Goal: Task Accomplishment & Management: Use online tool/utility

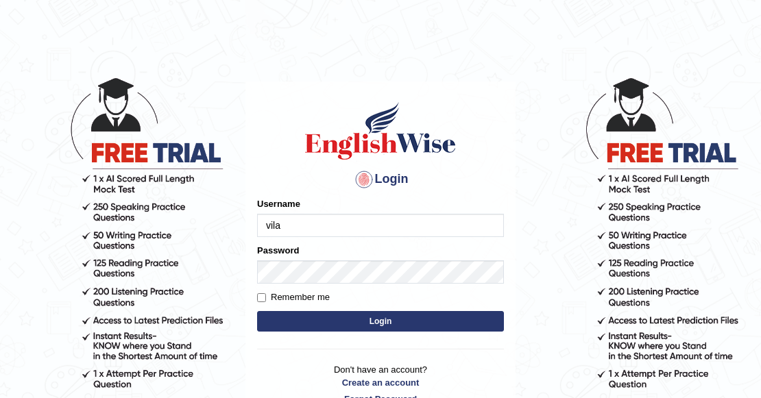
type input "vilayath"
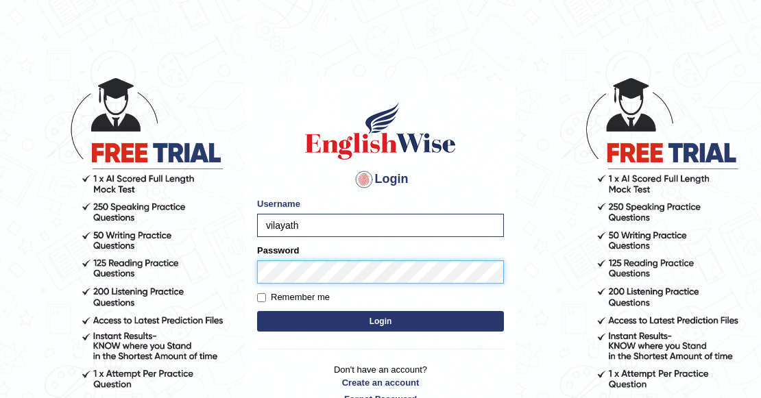
click at [257, 311] on button "Login" at bounding box center [380, 321] width 247 height 21
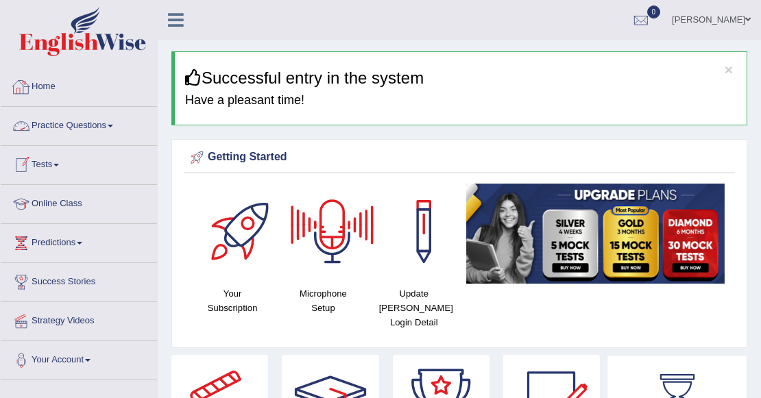
click at [69, 128] on link "Practice Questions" at bounding box center [79, 124] width 156 height 34
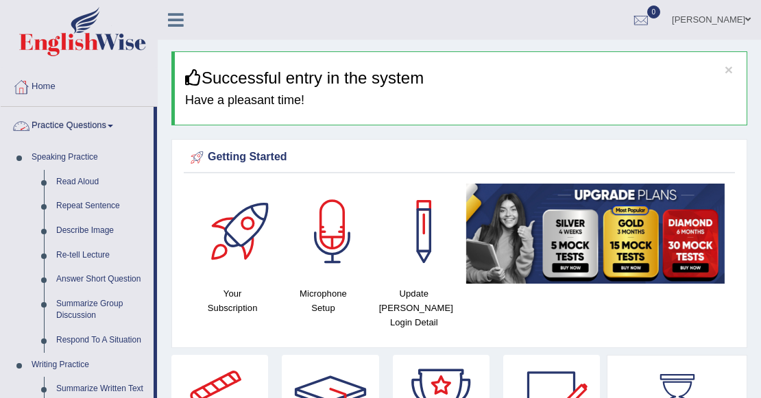
click at [96, 130] on link "Practice Questions" at bounding box center [77, 124] width 153 height 34
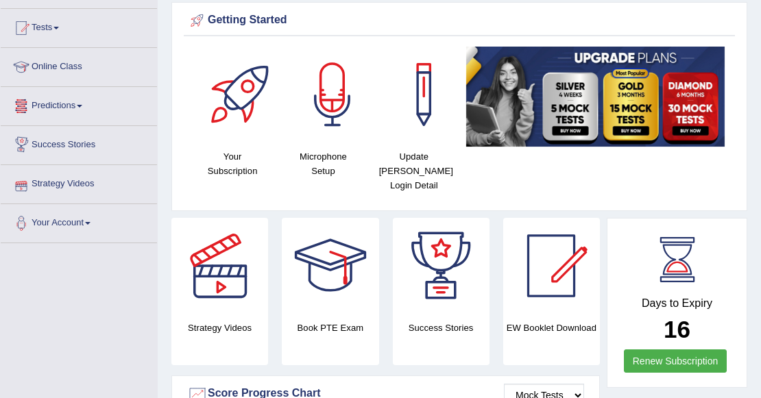
scroll to position [91, 0]
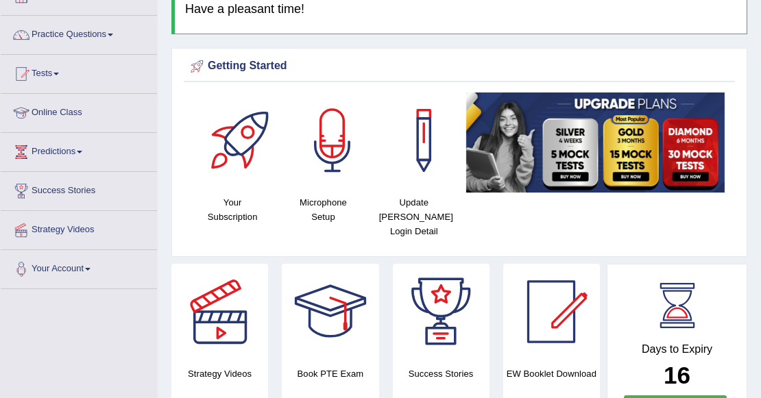
click at [60, 75] on link "Tests" at bounding box center [79, 72] width 156 height 34
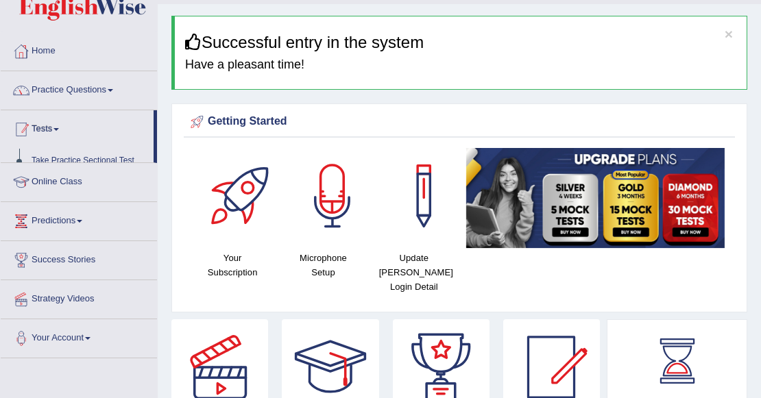
scroll to position [0, 0]
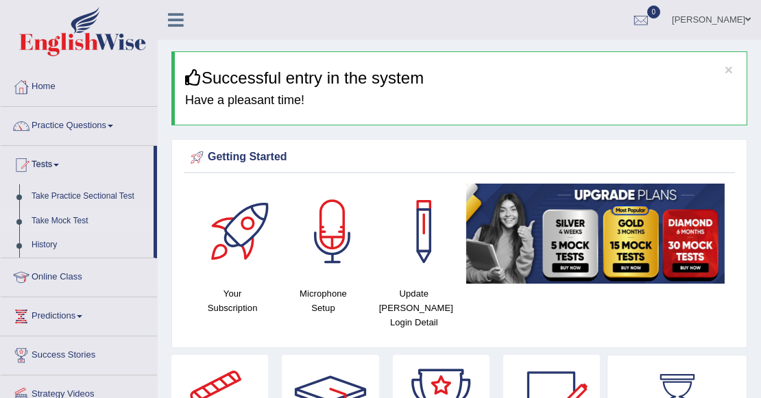
click at [63, 224] on link "Take Mock Test" at bounding box center [89, 221] width 128 height 25
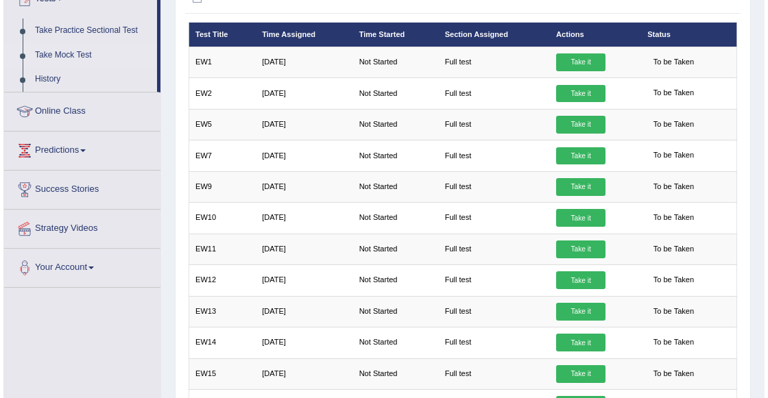
scroll to position [182, 0]
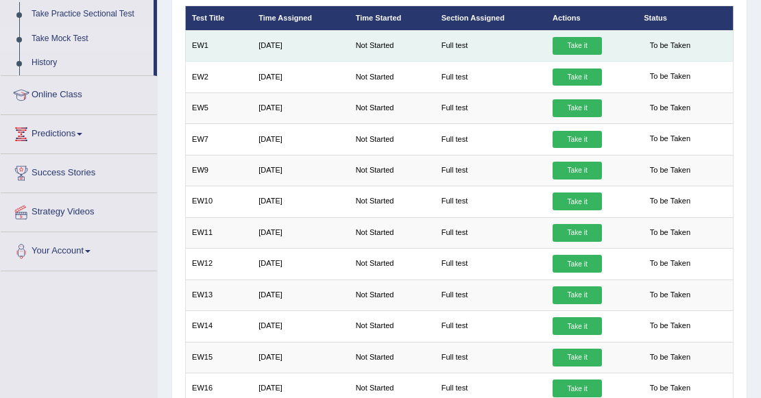
click at [567, 48] on link "Take it" at bounding box center [577, 46] width 49 height 18
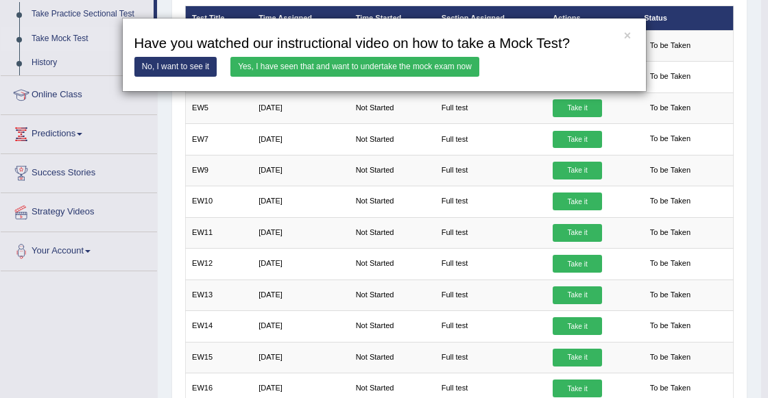
click at [427, 66] on link "Yes, I have seen that and want to undertake the mock exam now" at bounding box center [354, 67] width 249 height 20
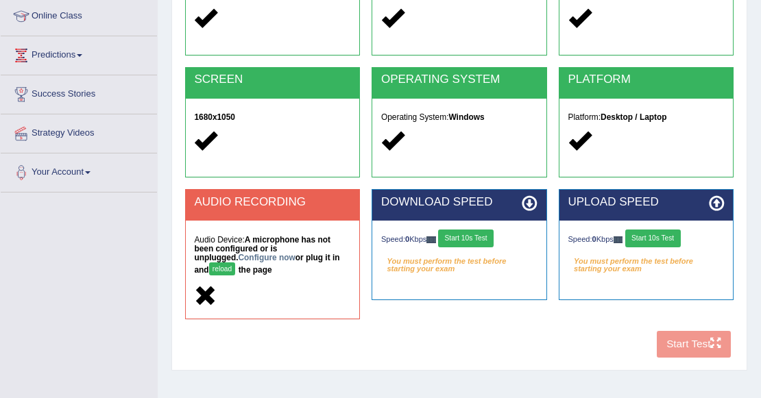
scroll to position [228, 0]
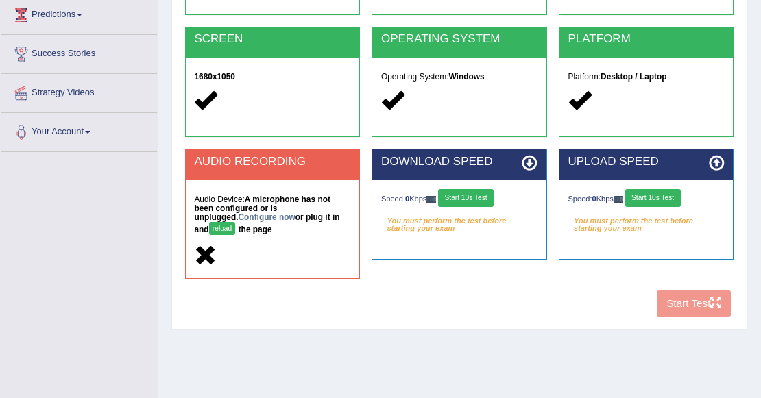
click at [236, 222] on button "reload" at bounding box center [222, 228] width 27 height 13
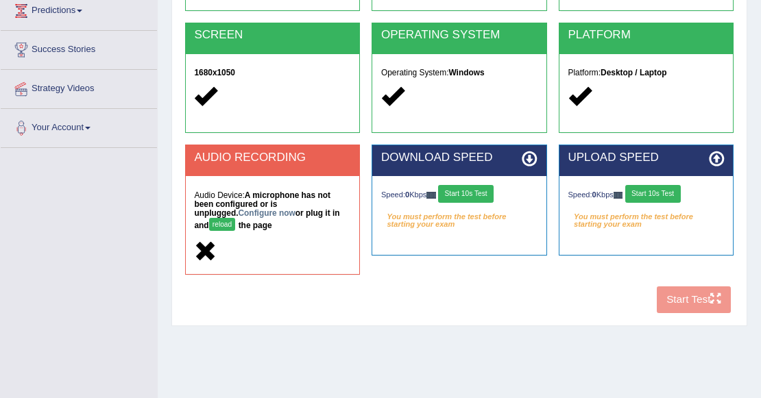
click at [236, 218] on button "reload" at bounding box center [222, 224] width 27 height 13
click at [239, 211] on link "Configure now" at bounding box center [267, 214] width 57 height 10
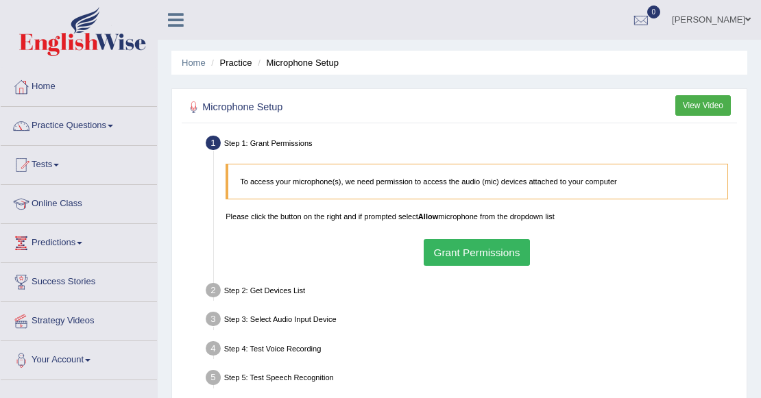
click at [454, 252] on button "Grant Permissions" at bounding box center [477, 252] width 106 height 27
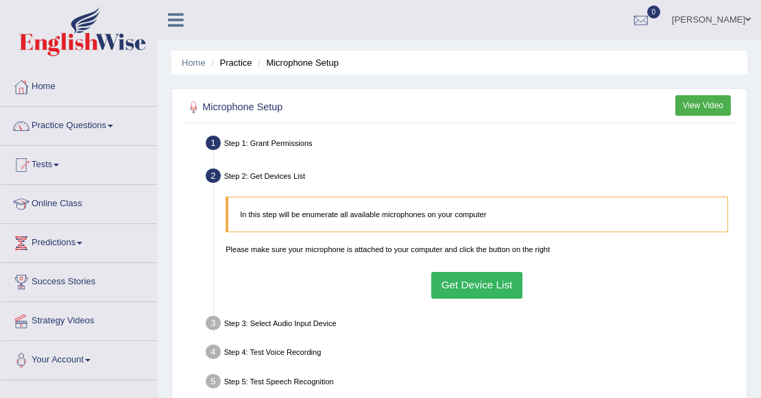
click at [468, 277] on button "Get Device List" at bounding box center [476, 285] width 91 height 27
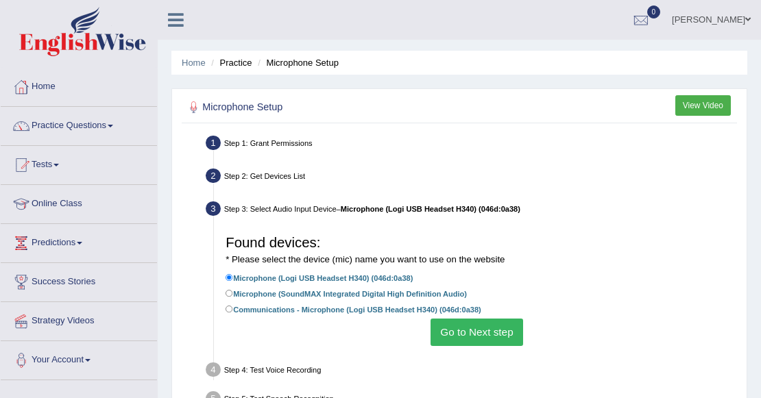
click at [494, 329] on button "Go to Next step" at bounding box center [477, 332] width 93 height 27
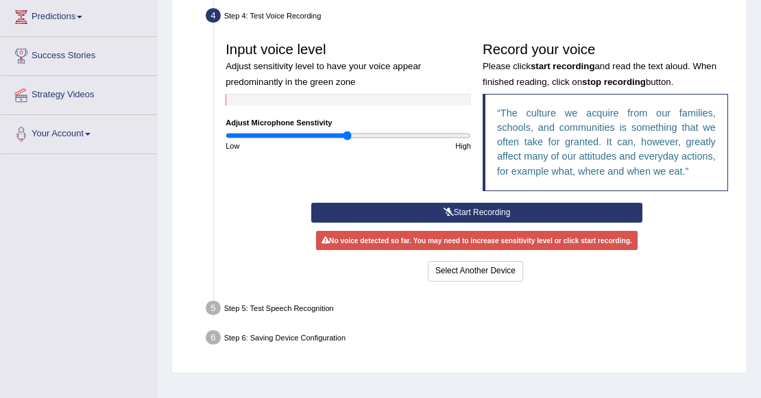
scroll to position [228, 0]
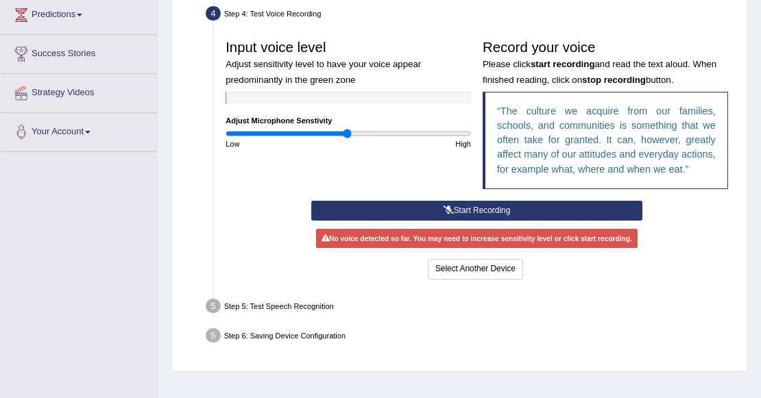
click at [470, 209] on button "Start Recording" at bounding box center [476, 211] width 331 height 20
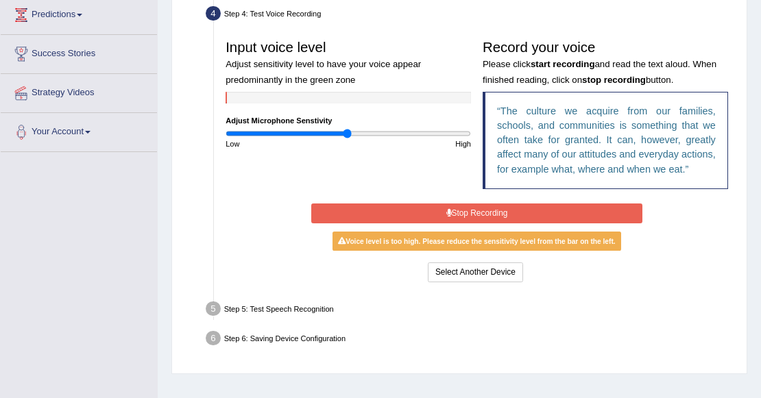
click at [483, 218] on button "Stop Recording" at bounding box center [476, 214] width 331 height 20
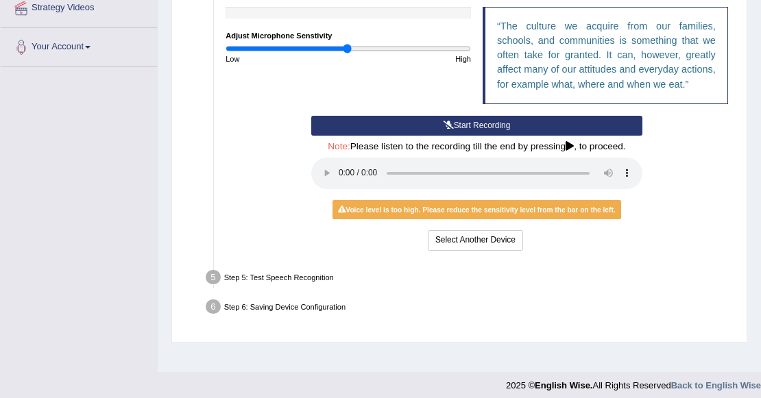
scroll to position [322, 0]
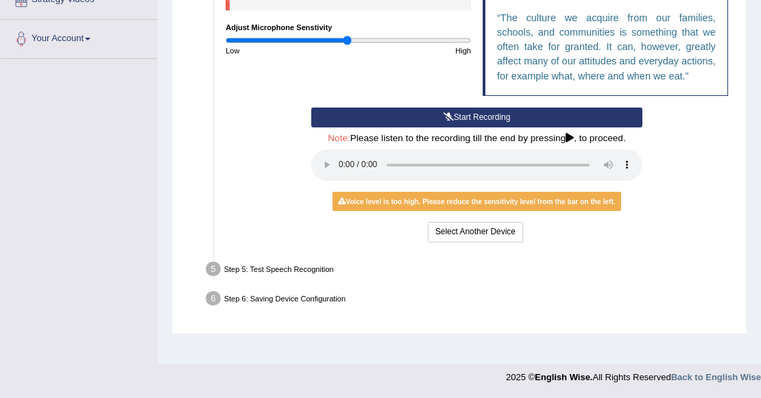
click at [706, 144] on div "Start Recording Stop Recording Note: Please listen to the recording till the en…" at bounding box center [477, 177] width 514 height 138
click at [476, 234] on button "Select Another Device" at bounding box center [475, 232] width 95 height 20
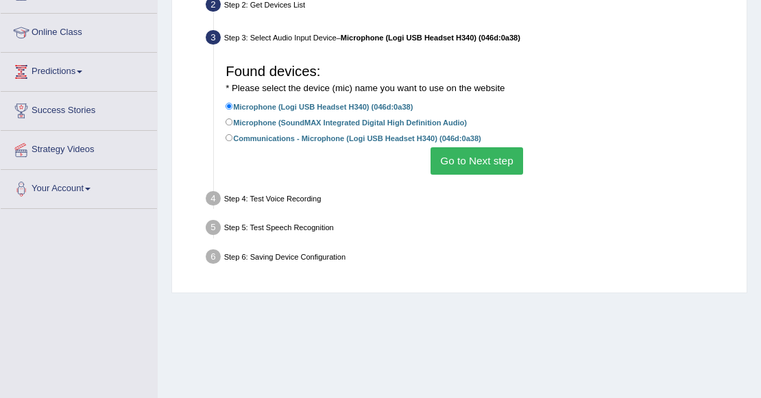
scroll to position [139, 0]
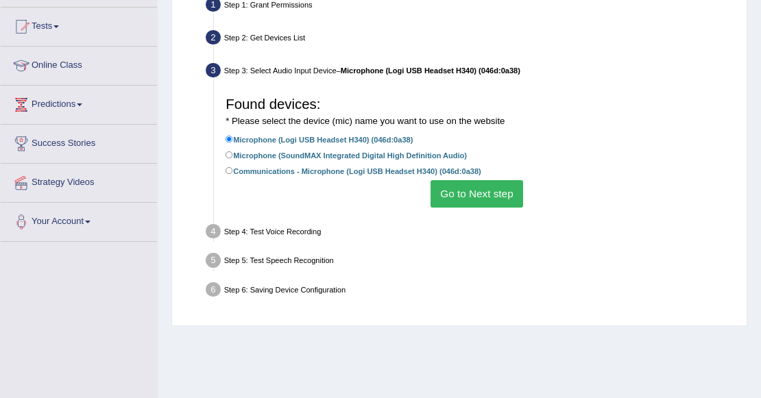
click at [470, 198] on button "Go to Next step" at bounding box center [477, 193] width 93 height 27
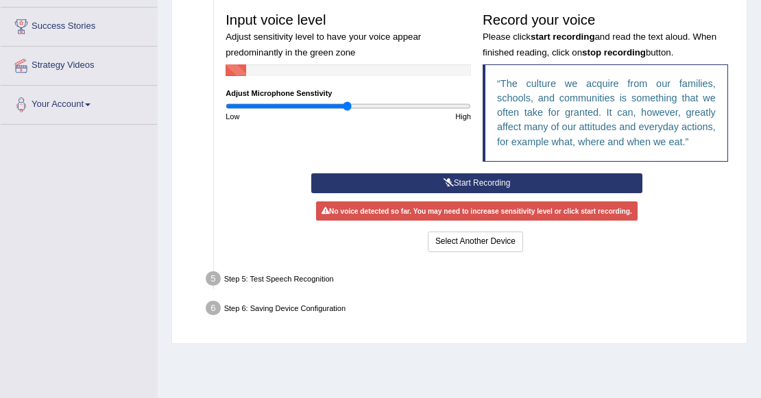
scroll to position [276, 0]
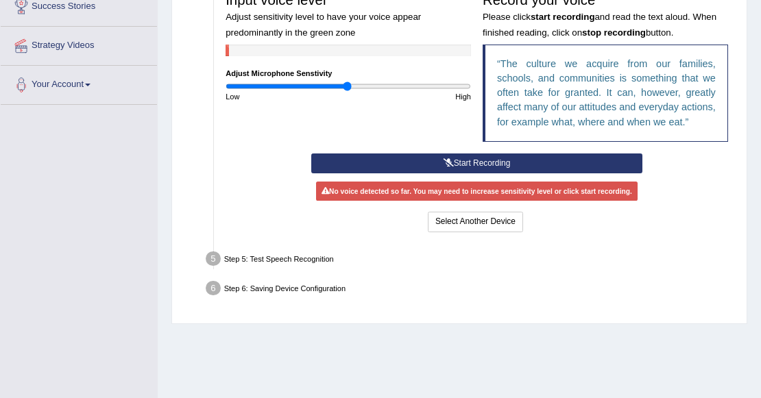
click at [492, 158] on button "Start Recording" at bounding box center [476, 164] width 331 height 20
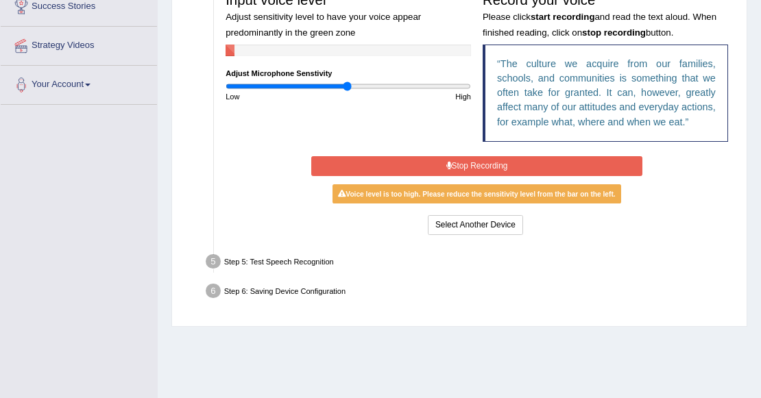
click at [508, 160] on button "Stop Recording" at bounding box center [476, 166] width 331 height 20
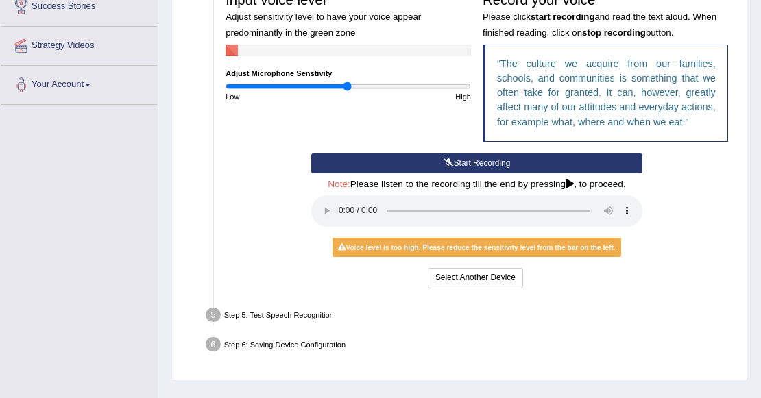
click at [701, 191] on div "Start Recording Stop Recording Note: Please listen to the recording till the en…" at bounding box center [477, 223] width 514 height 138
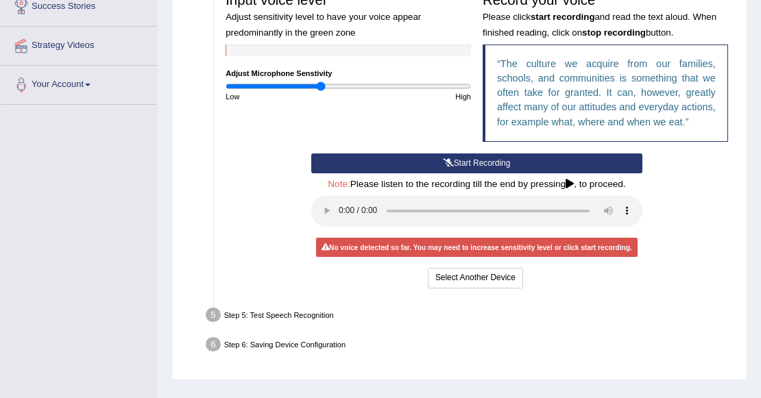
drag, startPoint x: 344, startPoint y: 84, endPoint x: 320, endPoint y: 86, distance: 24.2
click at [320, 86] on input "range" at bounding box center [349, 87] width 246 height 10
click at [456, 165] on button "Start Recording" at bounding box center [476, 164] width 331 height 20
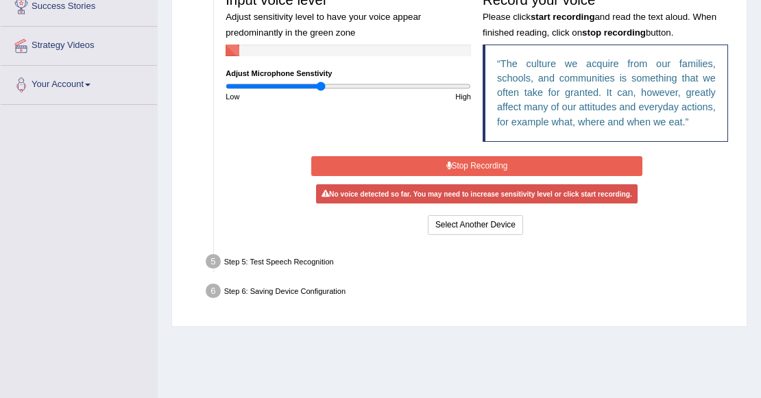
click at [461, 166] on button "Stop Recording" at bounding box center [476, 166] width 331 height 20
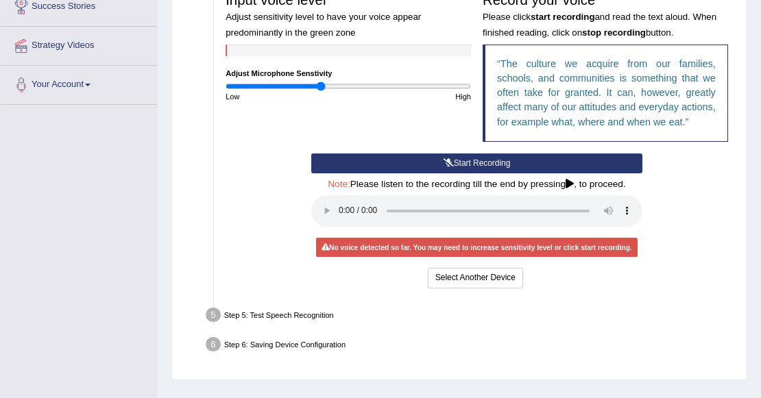
click at [558, 165] on button "Start Recording" at bounding box center [476, 164] width 331 height 20
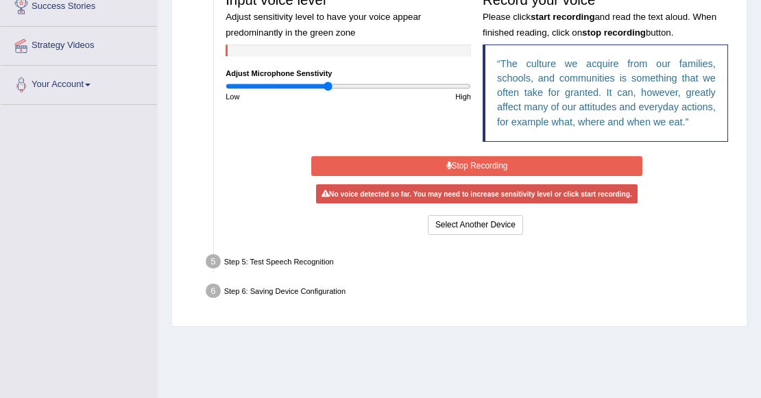
type input "0.84"
click at [327, 86] on input "range" at bounding box center [349, 87] width 246 height 10
click at [450, 163] on icon at bounding box center [449, 166] width 5 height 8
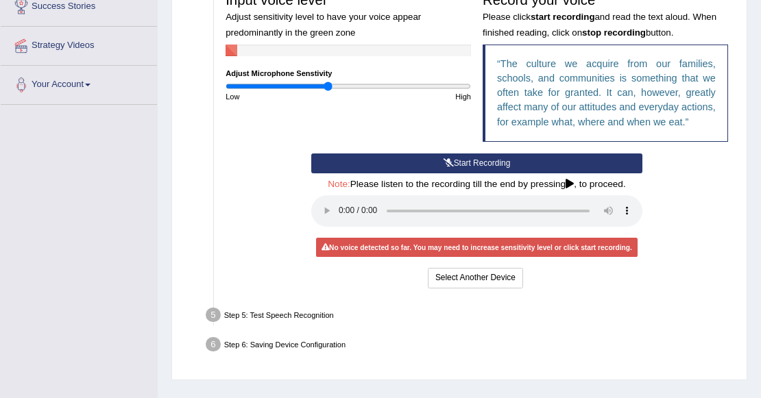
click at [450, 163] on icon at bounding box center [449, 163] width 10 height 8
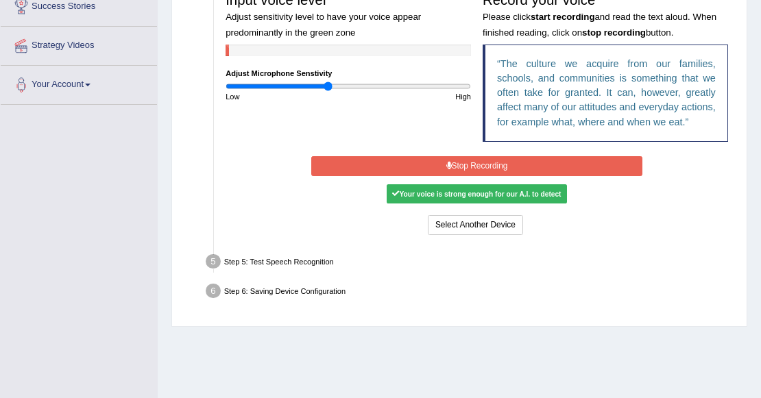
click at [450, 163] on icon at bounding box center [449, 166] width 5 height 8
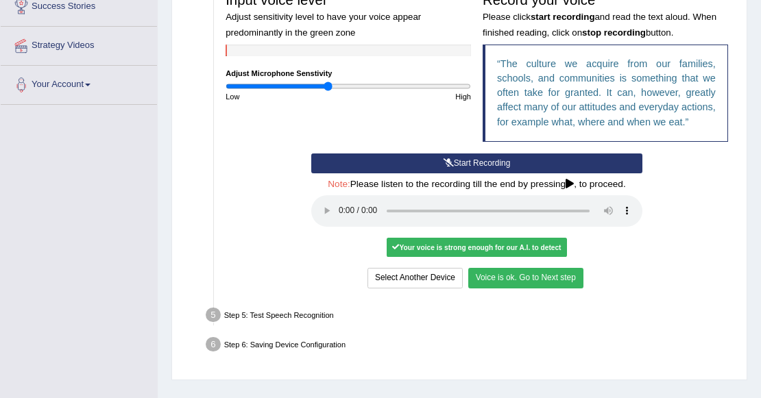
click at [561, 280] on button "Voice is ok. Go to Next step" at bounding box center [525, 278] width 115 height 20
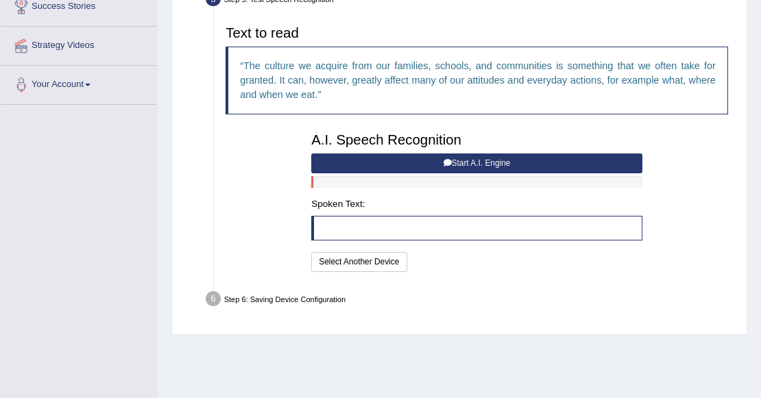
click at [453, 156] on button "Start A.I. Engine" at bounding box center [476, 164] width 331 height 20
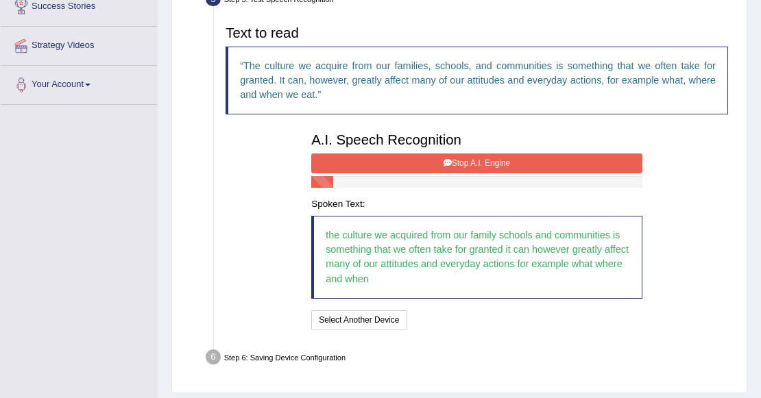
click at [534, 158] on button "Stop A.I. Engine" at bounding box center [476, 164] width 331 height 20
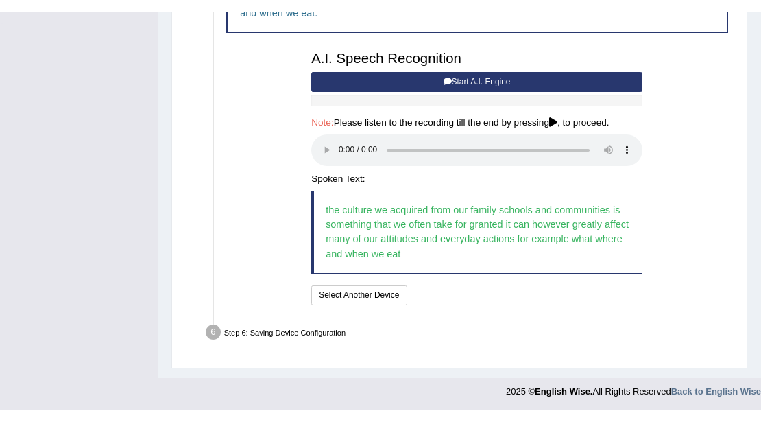
scroll to position [346, 0]
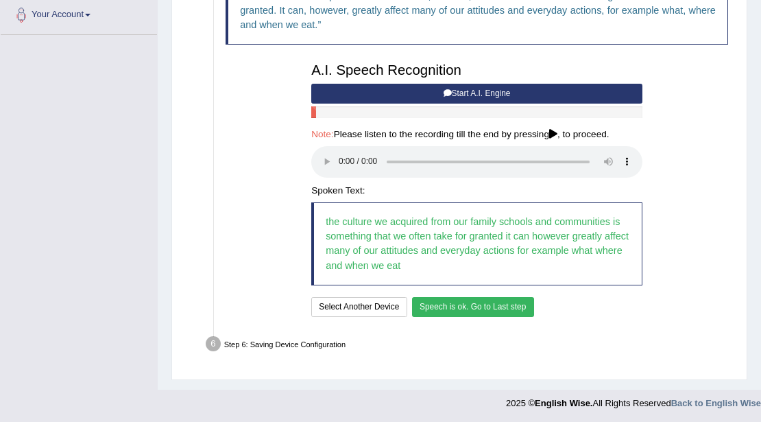
click at [503, 298] on button "Speech is ok. Go to Last step" at bounding box center [473, 307] width 122 height 20
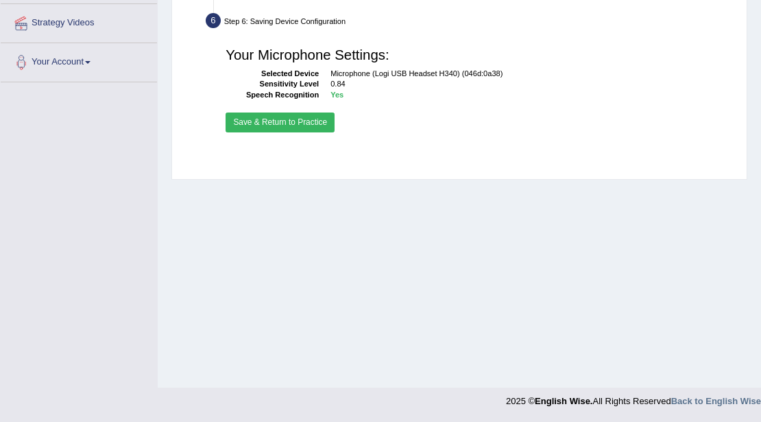
scroll to position [298, 0]
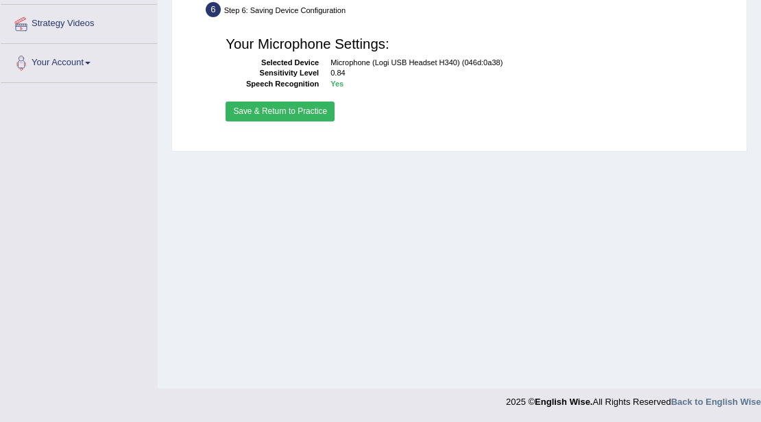
click at [313, 102] on button "Save & Return to Practice" at bounding box center [280, 112] width 109 height 20
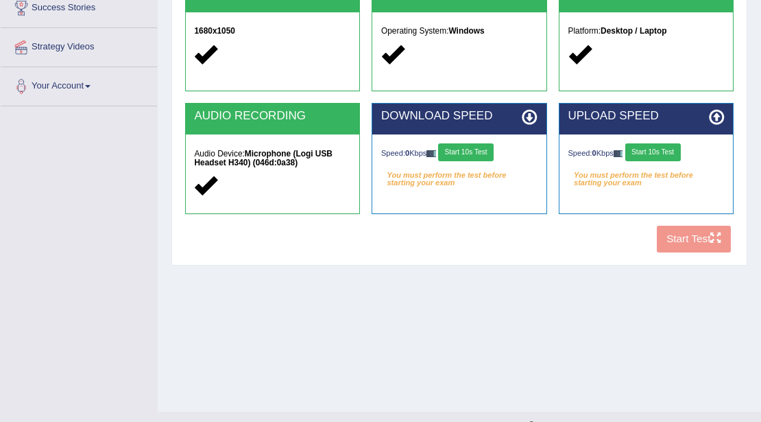
click at [494, 149] on button "Start 10s Test" at bounding box center [466, 152] width 56 height 18
click at [657, 155] on button "Start 10s Test" at bounding box center [654, 152] width 56 height 18
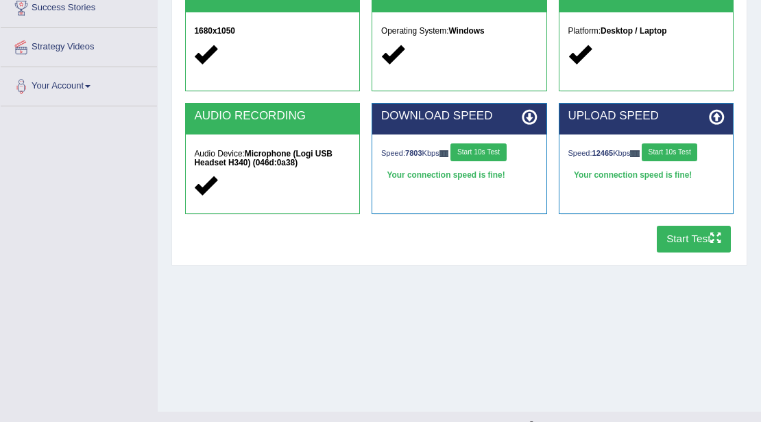
click at [685, 228] on button "Start Test" at bounding box center [694, 239] width 75 height 27
